Goal: Task Accomplishment & Management: Manage account settings

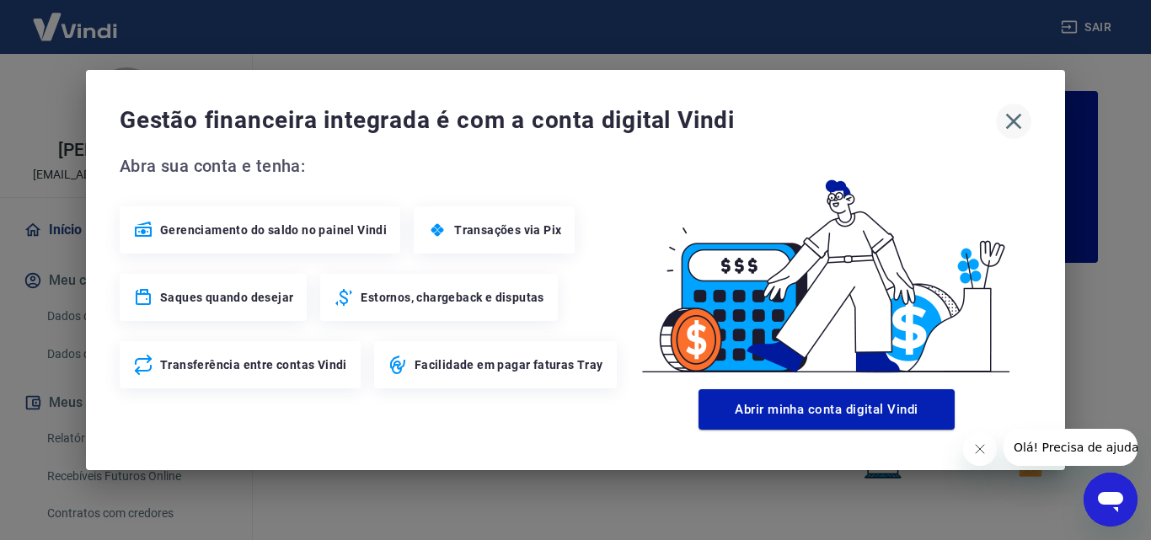
click at [1020, 116] on icon "button" at bounding box center [1014, 122] width 16 height 16
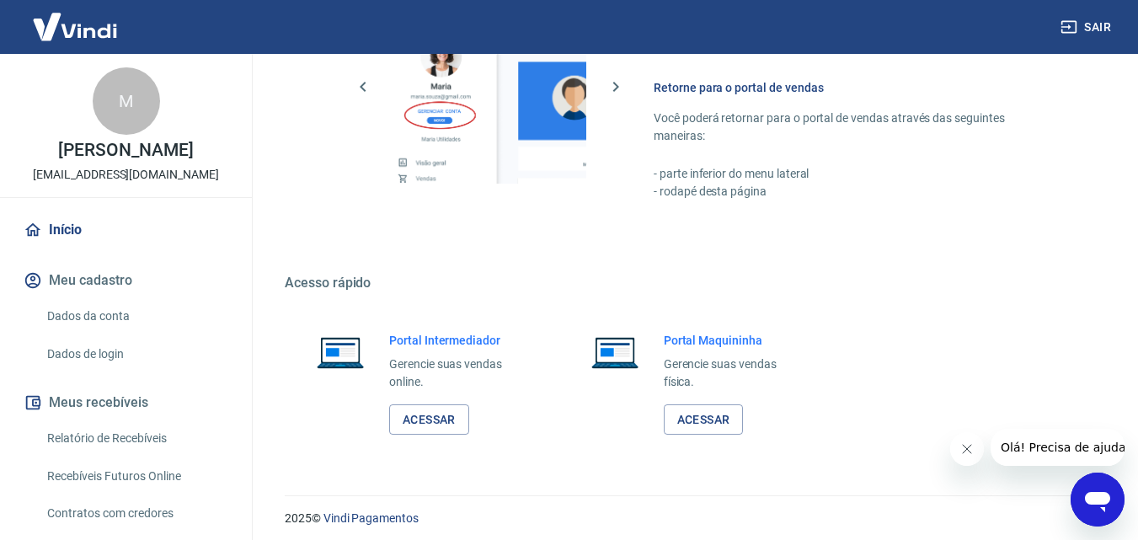
scroll to position [1017, 0]
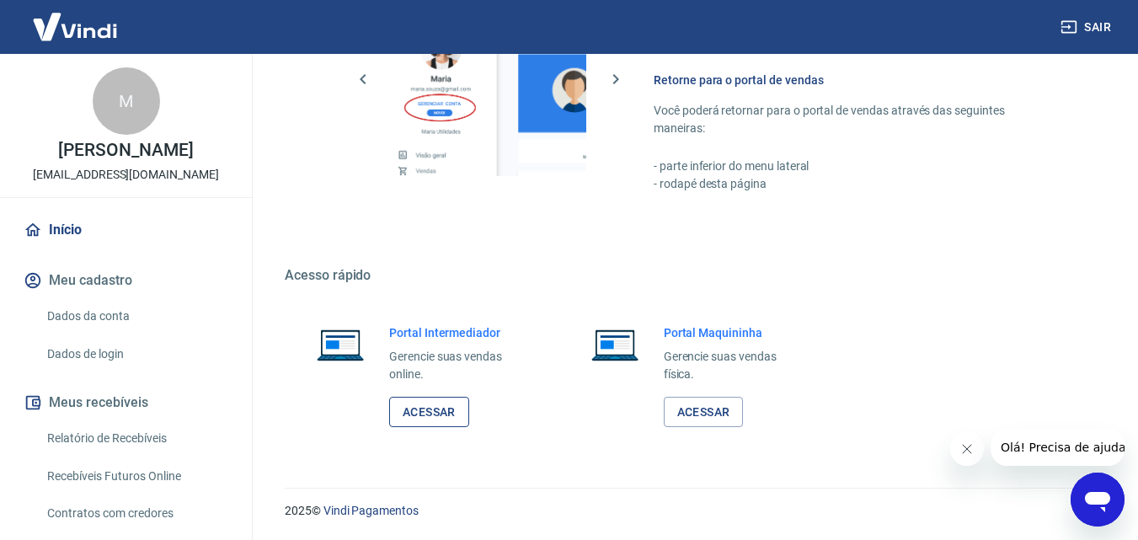
click at [432, 418] on link "Acessar" at bounding box center [429, 412] width 80 height 31
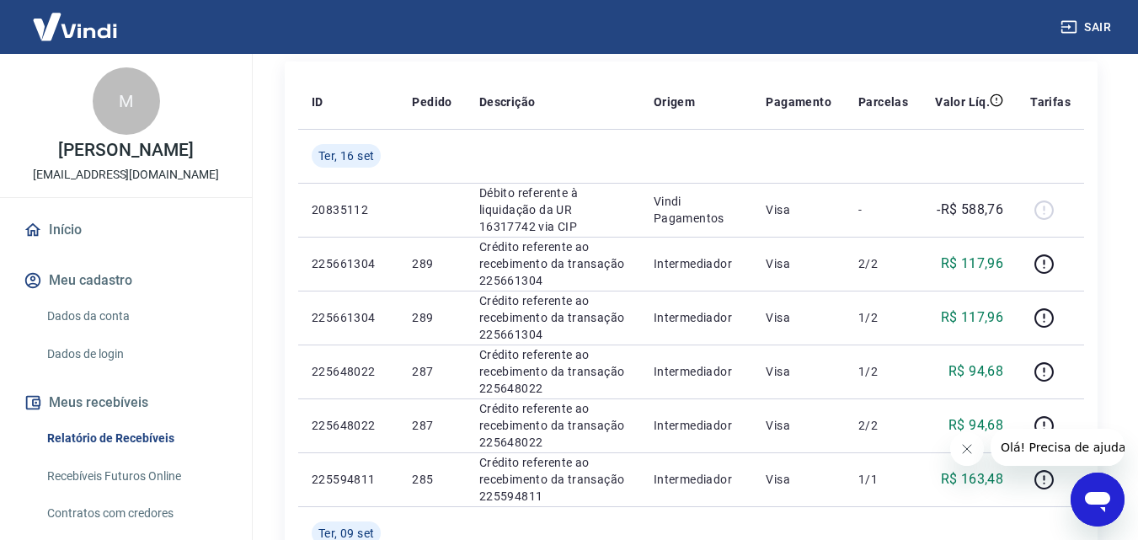
scroll to position [253, 0]
